Goal: Task Accomplishment & Management: Manage account settings

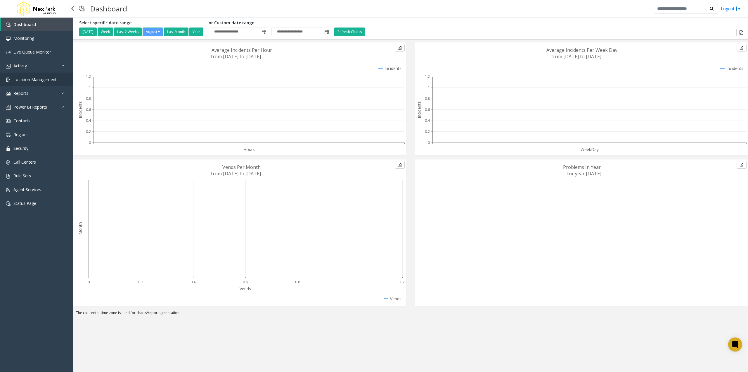
click at [42, 80] on span "Location Management" at bounding box center [34, 80] width 43 height 6
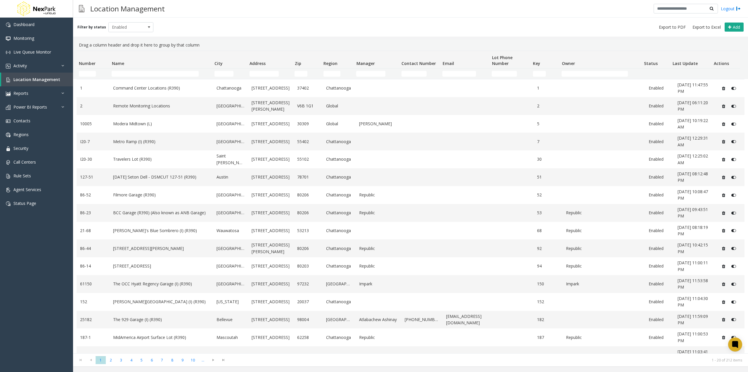
click at [149, 125] on link "Modera Midtown (L)" at bounding box center [161, 123] width 96 height 6
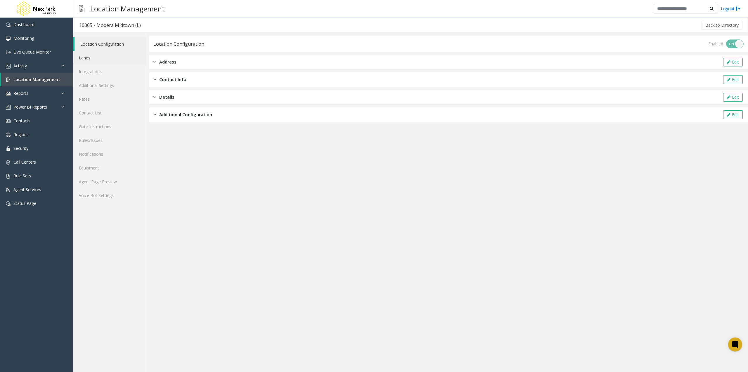
click at [99, 59] on link "Lanes" at bounding box center [109, 58] width 73 height 14
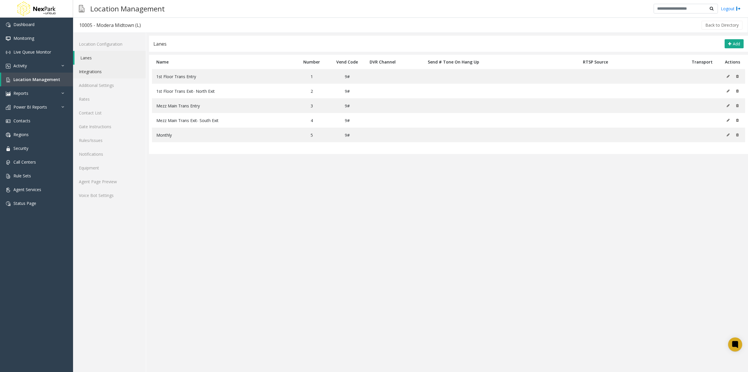
click at [102, 74] on link "Integrations" at bounding box center [109, 72] width 73 height 14
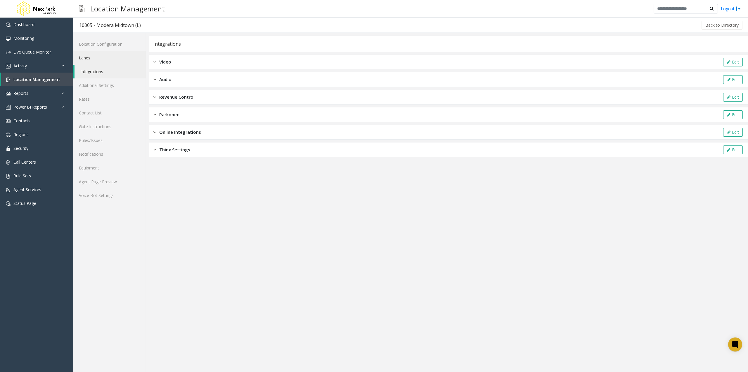
click at [101, 57] on link "Lanes" at bounding box center [109, 58] width 73 height 14
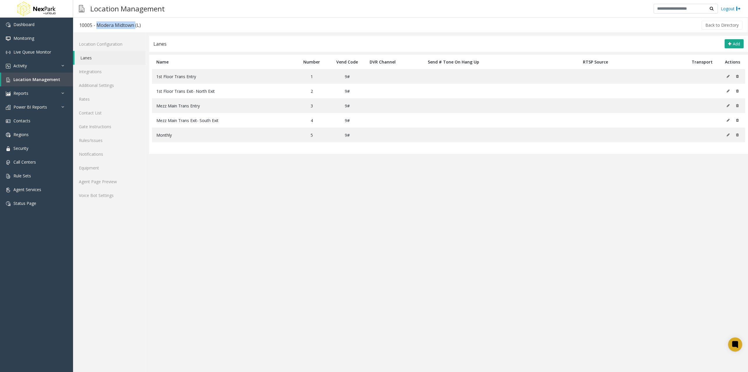
drag, startPoint x: 134, startPoint y: 27, endPoint x: 96, endPoint y: 29, distance: 37.8
click at [96, 29] on h3 "10005 - Modera Midtown (L)" at bounding box center [109, 24] width 73 height 13
copy div "Modera Midtown"
click at [126, 20] on h3 "10005 - Modera Midtown (L)" at bounding box center [109, 24] width 73 height 13
click at [396, 286] on app-lanes "Lanes Add Name Number Vend Code DVR Channel Send # Tone On Hang Up RTSP Source …" at bounding box center [448, 204] width 599 height 336
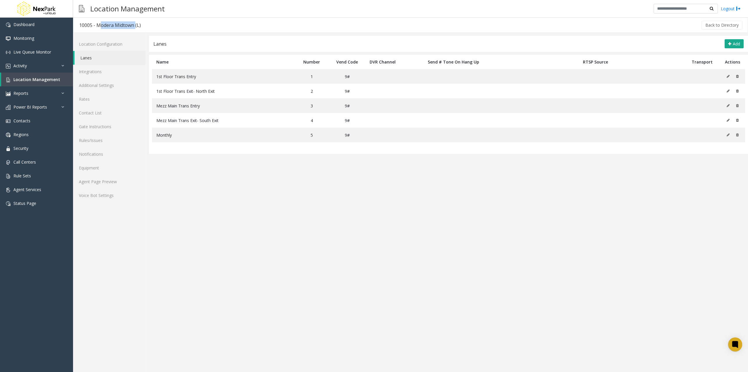
drag, startPoint x: 134, startPoint y: 25, endPoint x: 96, endPoint y: 25, distance: 37.7
click at [96, 25] on div "10005 - Modera Midtown (L)" at bounding box center [110, 25] width 62 height 8
copy div "Modera Midtown"
click at [243, 163] on app-lanes "Lanes Add Name Number Vend Code DVR Channel Send # Tone On Hang Up RTSP Source …" at bounding box center [448, 204] width 599 height 336
click at [730, 134] on icon at bounding box center [728, 135] width 3 height 4
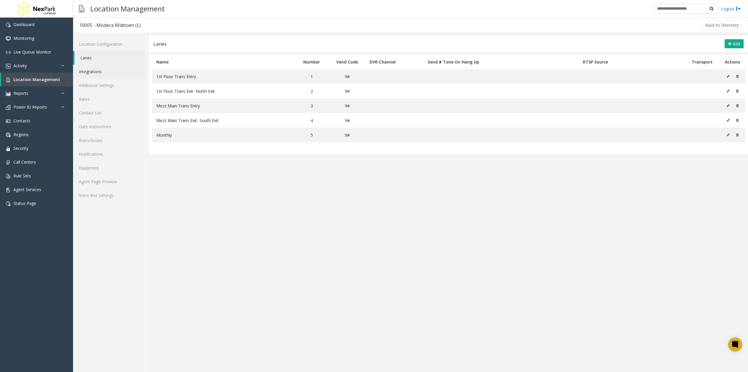
click at [97, 72] on link "Integrations" at bounding box center [109, 72] width 73 height 14
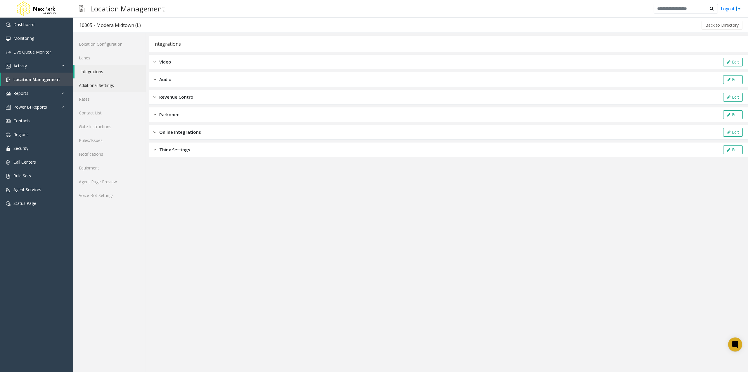
click at [100, 83] on link "Additional Settings" at bounding box center [109, 85] width 73 height 14
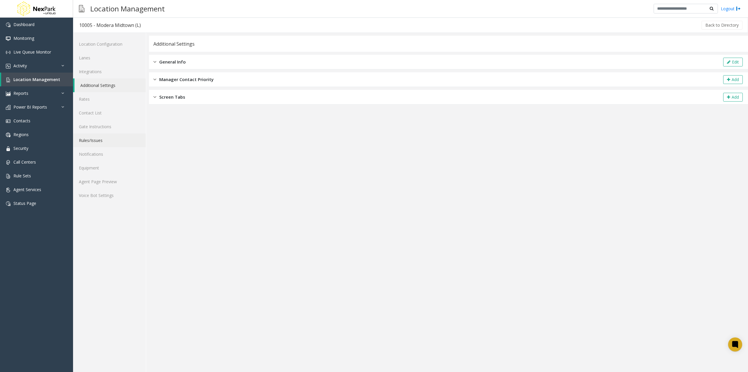
click at [101, 140] on link "Rules/Issues" at bounding box center [109, 140] width 73 height 14
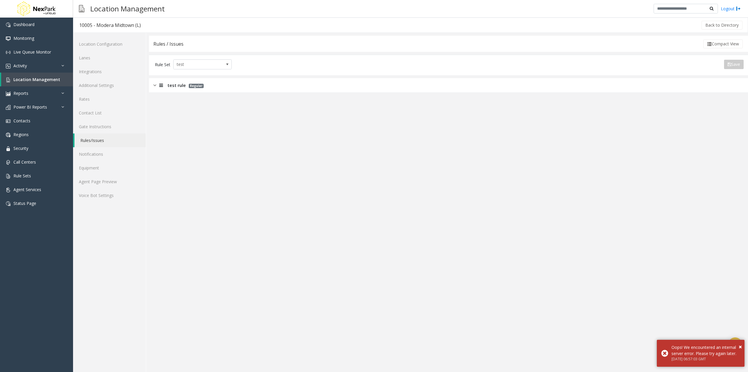
click at [153, 85] on img at bounding box center [154, 85] width 3 height 7
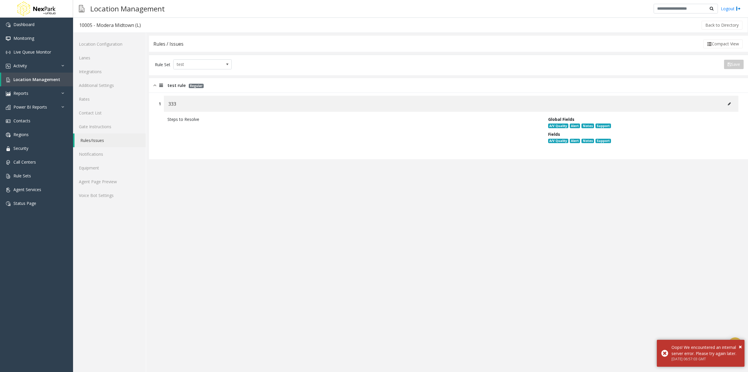
click at [731, 104] on icon at bounding box center [729, 104] width 3 height 4
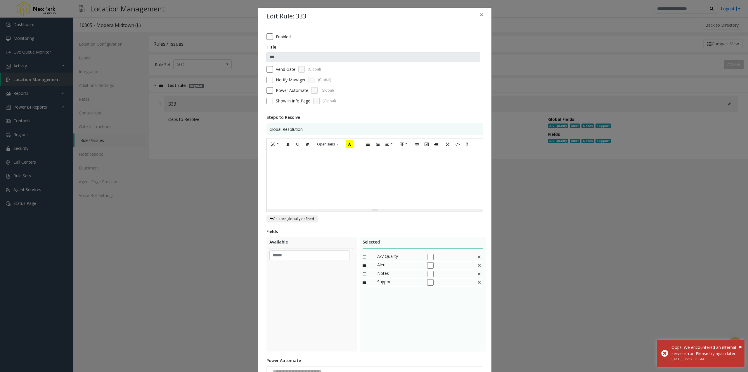
click at [273, 37] on div "Enabled" at bounding box center [375, 36] width 217 height 6
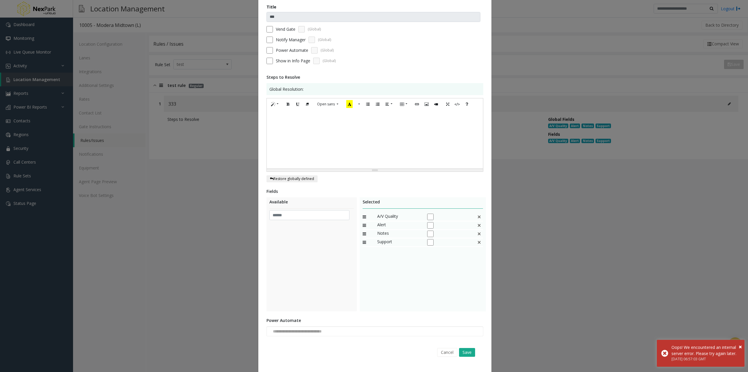
scroll to position [52, 0]
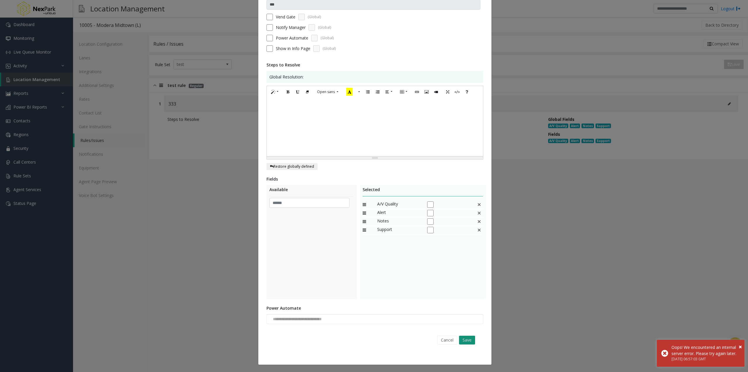
click at [471, 343] on button "Save" at bounding box center [467, 339] width 16 height 9
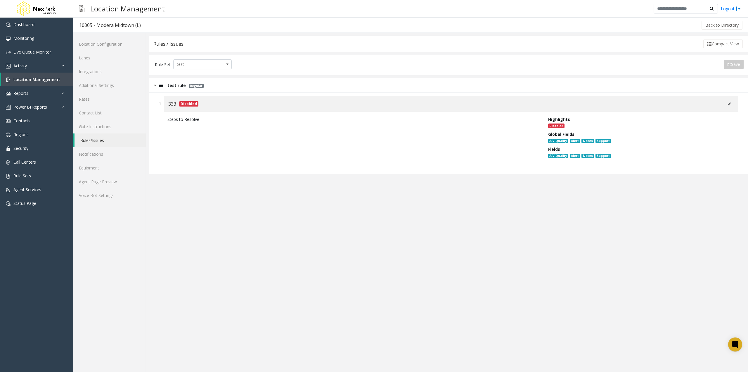
click at [733, 104] on button at bounding box center [729, 103] width 9 height 9
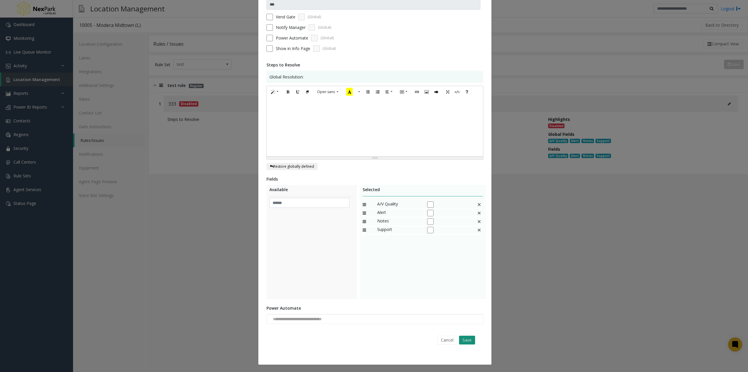
click at [468, 341] on button "Save" at bounding box center [467, 339] width 16 height 9
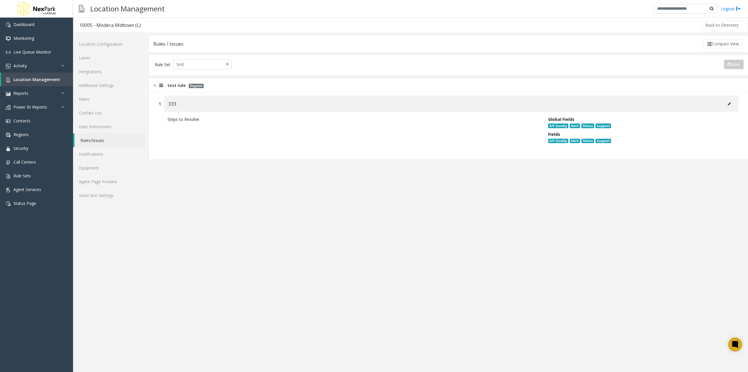
click at [728, 105] on icon at bounding box center [729, 104] width 3 height 4
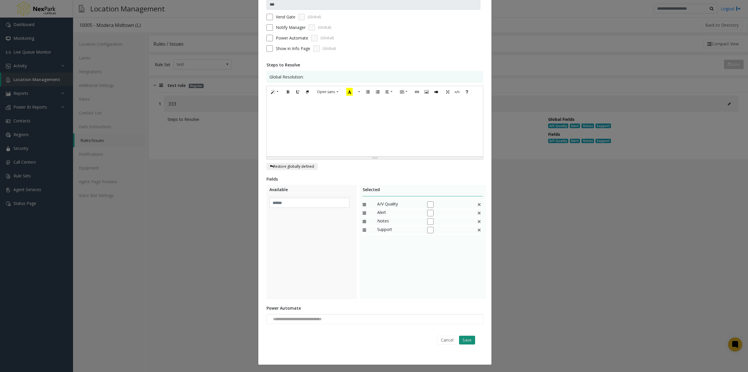
click at [471, 339] on button "Save" at bounding box center [467, 339] width 16 height 9
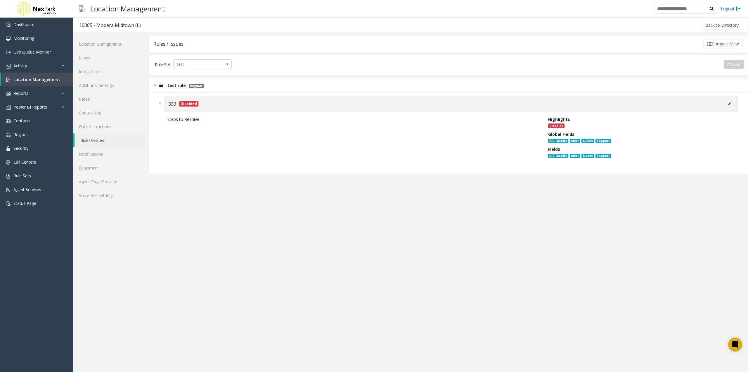
click at [728, 104] on button at bounding box center [729, 103] width 9 height 9
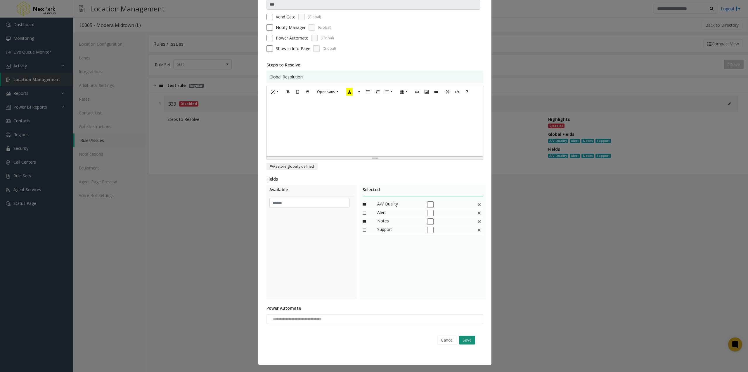
click at [468, 341] on button "Save" at bounding box center [467, 339] width 16 height 9
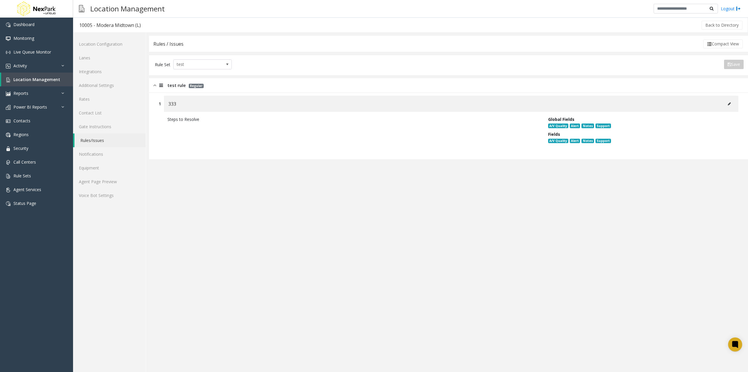
click at [733, 106] on button at bounding box center [729, 103] width 9 height 9
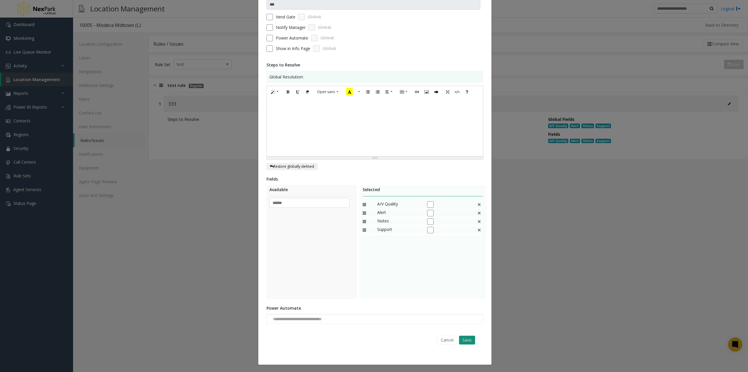
click at [467, 338] on button "Save" at bounding box center [467, 339] width 16 height 9
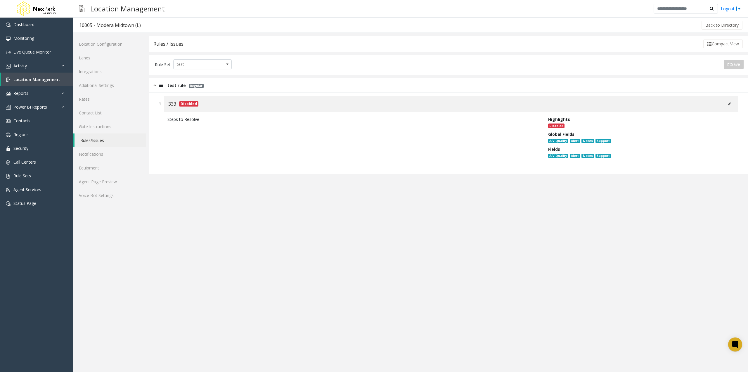
click at [728, 103] on icon at bounding box center [729, 104] width 3 height 4
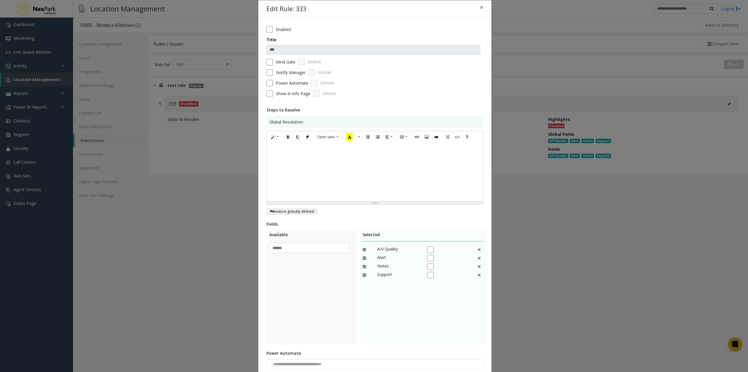
scroll to position [0, 0]
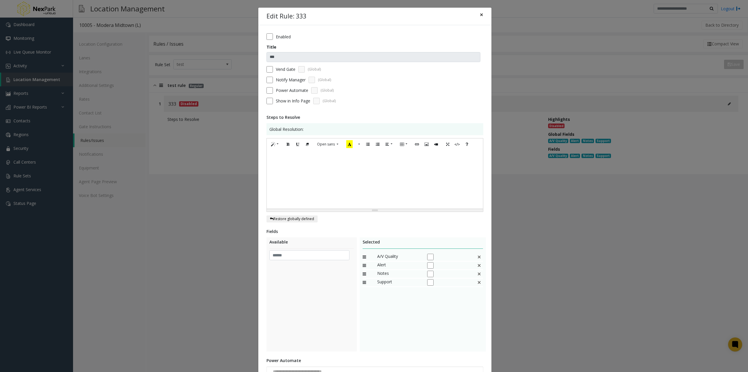
click at [480, 15] on span "×" at bounding box center [482, 15] width 4 height 8
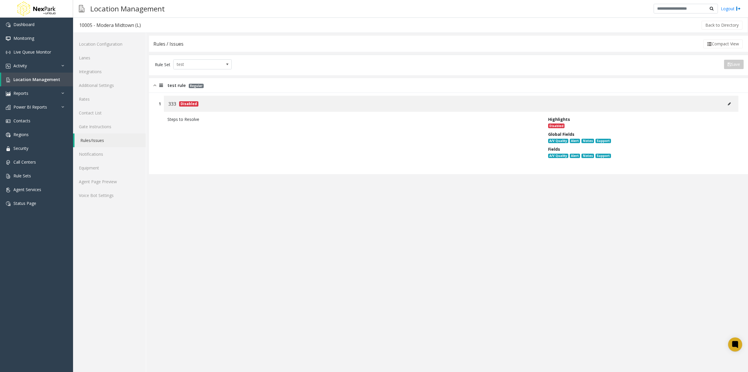
click at [729, 102] on icon at bounding box center [729, 104] width 3 height 4
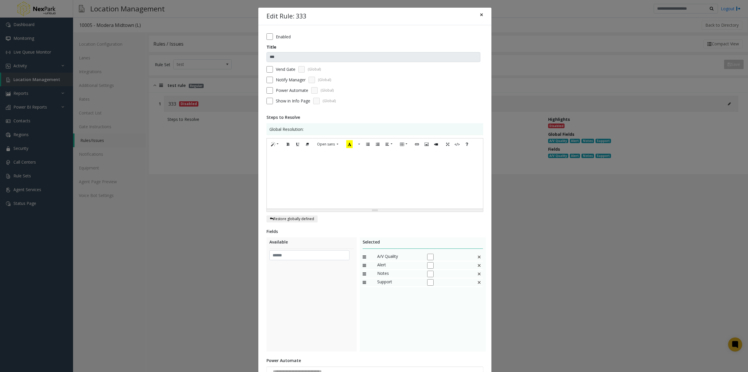
click at [480, 16] on span "×" at bounding box center [482, 15] width 4 height 8
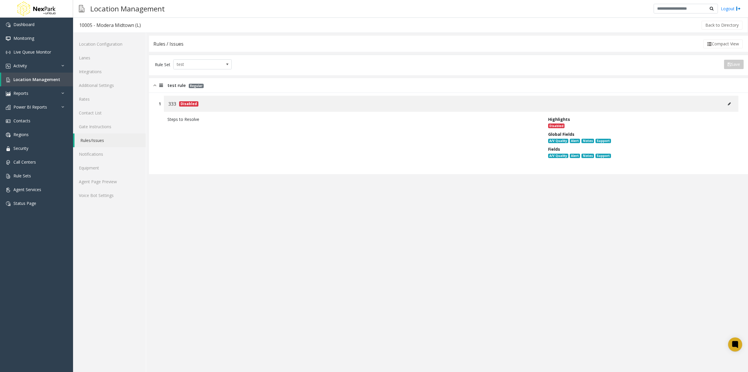
click at [168, 85] on span "test rule" at bounding box center [177, 85] width 18 height 7
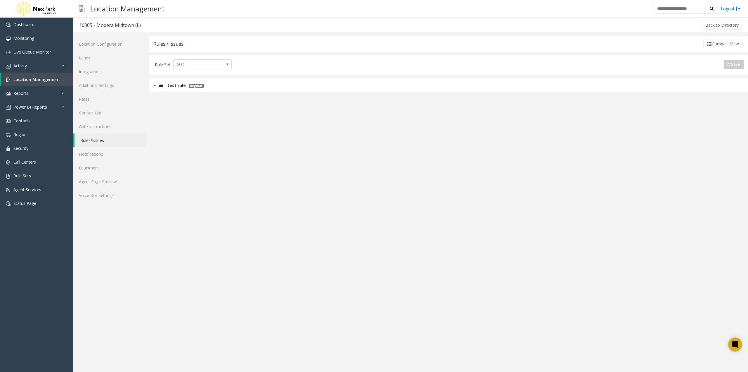
click at [170, 86] on span "test rule" at bounding box center [177, 85] width 18 height 7
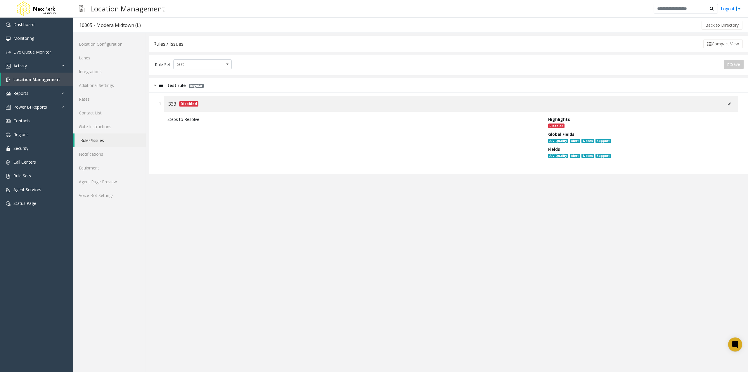
click at [732, 103] on button at bounding box center [729, 103] width 9 height 9
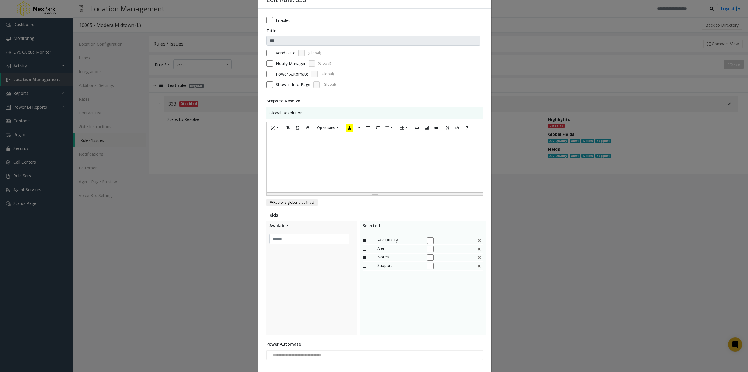
scroll to position [52, 0]
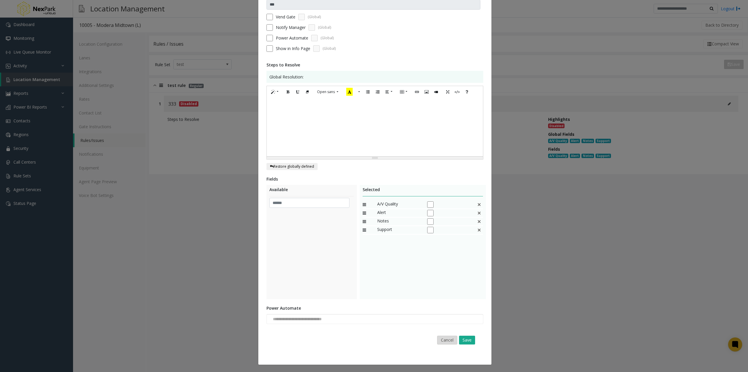
click at [447, 337] on button "Cancel" at bounding box center [447, 339] width 20 height 9
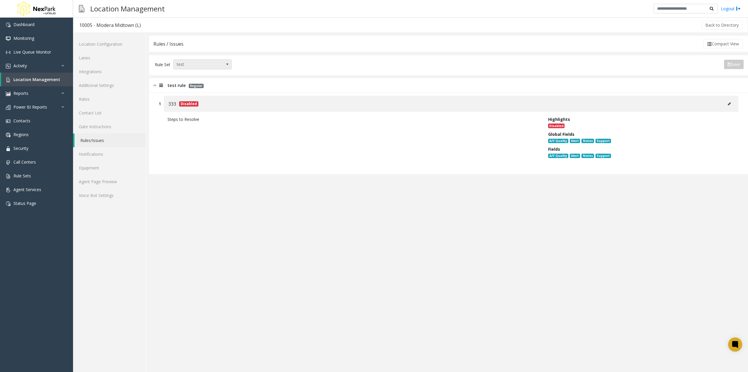
click at [194, 66] on span "test" at bounding box center [197, 64] width 46 height 9
click at [198, 90] on li "TIBA" at bounding box center [202, 89] width 57 height 8
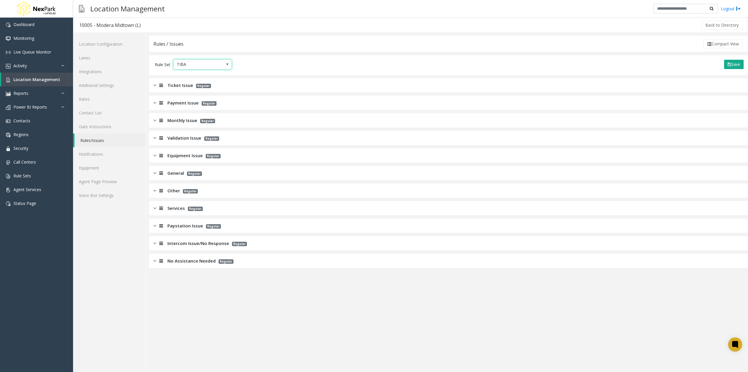
click at [154, 103] on img at bounding box center [154, 102] width 3 height 7
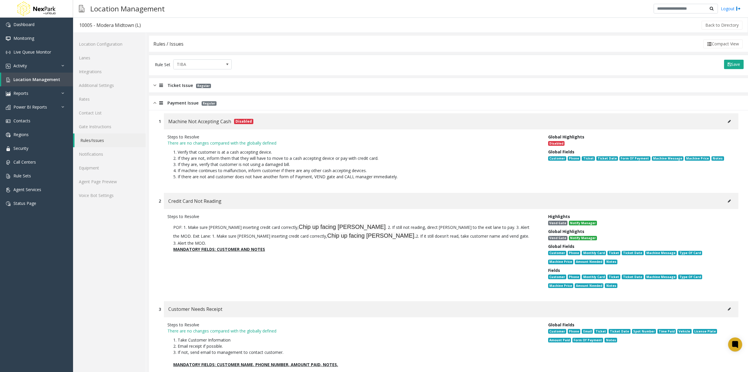
click at [157, 103] on div at bounding box center [160, 102] width 8 height 7
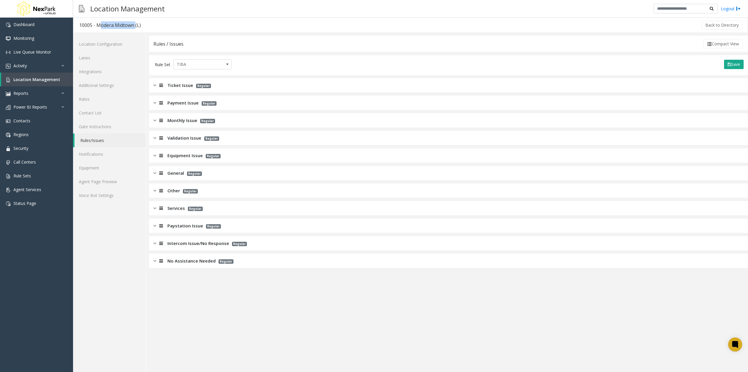
drag, startPoint x: 133, startPoint y: 26, endPoint x: 97, endPoint y: 26, distance: 36.3
click at [97, 26] on div "10005 - Modera Midtown (L)" at bounding box center [110, 25] width 62 height 8
copy div "Modera Midtown"
